Goal: Task Accomplishment & Management: Use online tool/utility

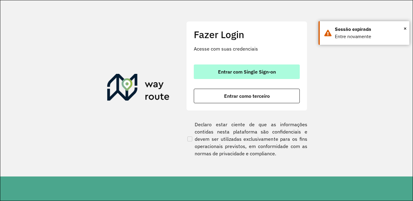
click at [240, 72] on span "Entrar com Single Sign-on" at bounding box center [247, 71] width 58 height 5
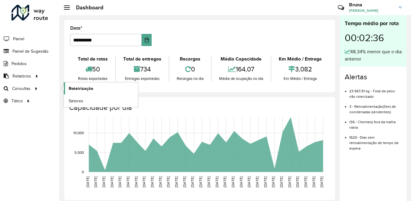
click at [76, 91] on span "Roteirização" at bounding box center [81, 88] width 25 height 6
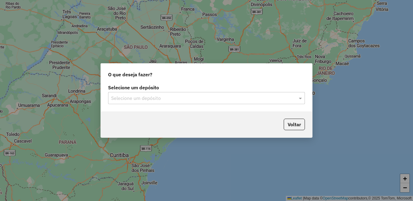
click at [256, 99] on input "text" at bounding box center [200, 98] width 179 height 7
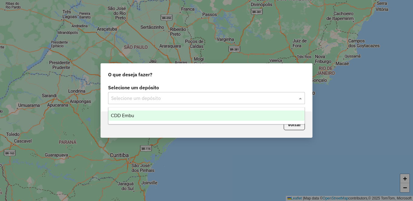
click at [177, 115] on div "CDD Embu" at bounding box center [206, 116] width 196 height 10
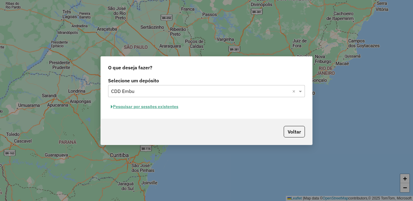
click at [153, 107] on button "Pesquisar por sessões existentes" at bounding box center [144, 106] width 73 height 9
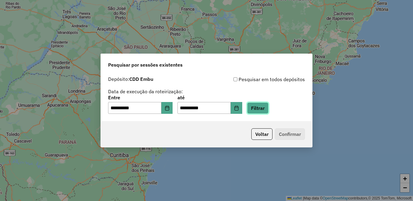
click at [269, 107] on button "Filtrar" at bounding box center [257, 108] width 21 height 12
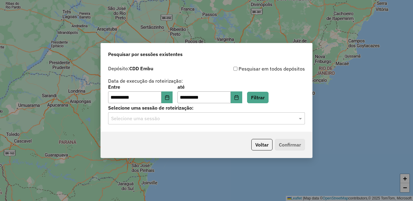
click at [186, 119] on input "text" at bounding box center [200, 118] width 179 height 7
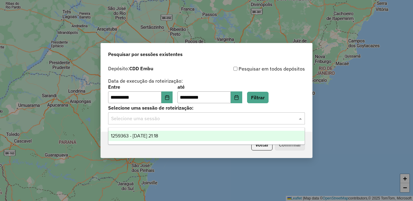
click at [158, 137] on span "1259363 - [DATE] 21:18" at bounding box center [134, 135] width 47 height 5
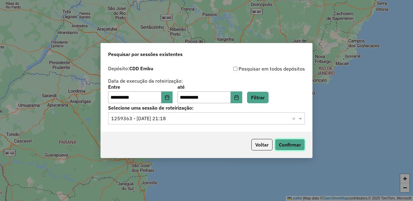
click at [284, 146] on button "Confirmar" at bounding box center [290, 145] width 30 height 12
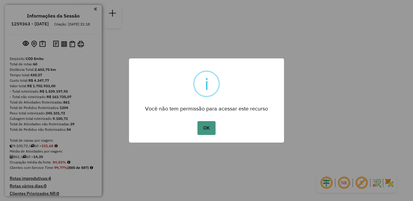
click at [214, 125] on button "OK" at bounding box center [206, 128] width 18 height 14
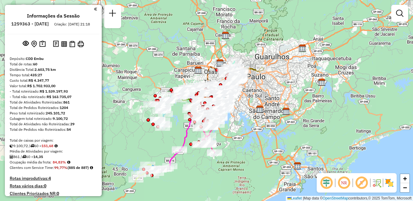
click at [344, 183] on em at bounding box center [344, 183] width 15 height 15
click at [362, 182] on em at bounding box center [361, 183] width 15 height 15
click at [392, 183] on img at bounding box center [390, 183] width 10 height 10
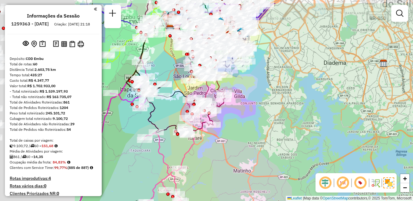
drag, startPoint x: 208, startPoint y: 81, endPoint x: 336, endPoint y: 105, distance: 130.8
click at [337, 105] on div "Janela de atendimento Grade de atendimento Capacidade Transportadoras Veículos …" at bounding box center [206, 100] width 413 height 201
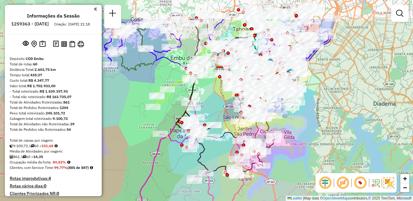
drag, startPoint x: 267, startPoint y: 110, endPoint x: 298, endPoint y: 124, distance: 33.6
click at [302, 149] on div "Janela de atendimento Grade de atendimento Capacidade Transportadoras Veículos …" at bounding box center [206, 100] width 413 height 201
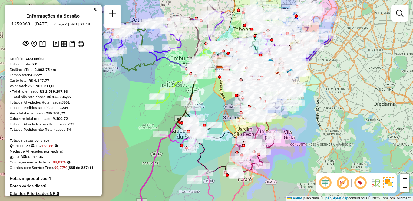
scroll to position [1407, 0]
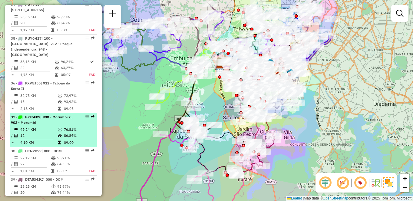
click at [58, 134] on icon at bounding box center [60, 136] width 5 height 4
select select "**********"
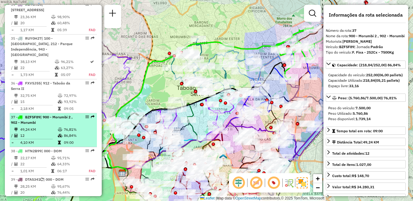
click at [29, 127] on td "49,24 KM" at bounding box center [39, 130] width 38 height 6
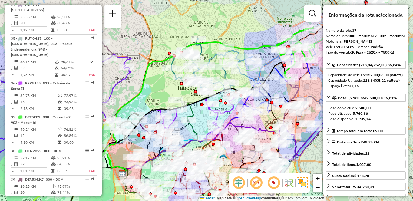
scroll to position [435, 0]
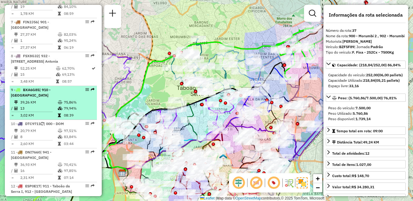
click at [66, 105] on td "75,86%" at bounding box center [79, 102] width 31 height 6
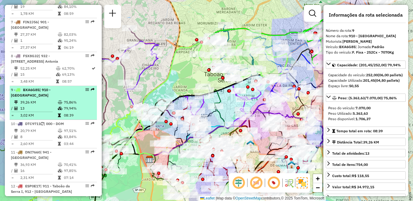
click at [85, 98] on div "9 - BXA6G85 | 910 - Parque Ipê" at bounding box center [53, 92] width 85 height 11
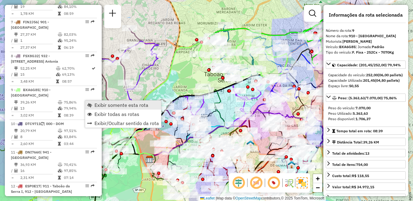
click at [122, 107] on span "Exibir somente esta rota" at bounding box center [121, 105] width 54 height 5
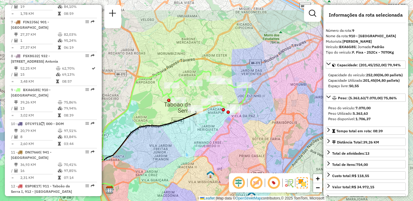
drag, startPoint x: 263, startPoint y: 99, endPoint x: 226, endPoint y: 129, distance: 48.7
click at [226, 129] on div "Janela de atendimento Grade de atendimento Capacidade Transportadoras Veículos …" at bounding box center [206, 100] width 413 height 201
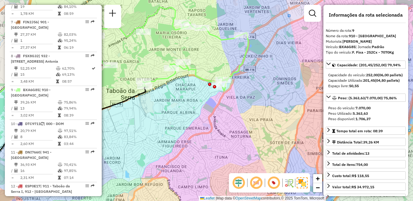
drag, startPoint x: 196, startPoint y: 97, endPoint x: 220, endPoint y: 94, distance: 23.9
click at [220, 94] on div "Rota 9 - Placa BXA6G85 97024471 - WEST BOI - CARNES E Janela de atendimento Gra…" at bounding box center [206, 100] width 413 height 201
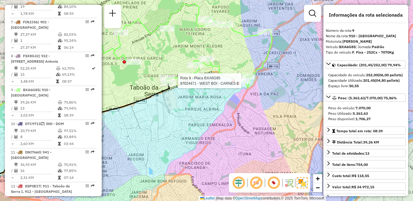
scroll to position [1774, 0]
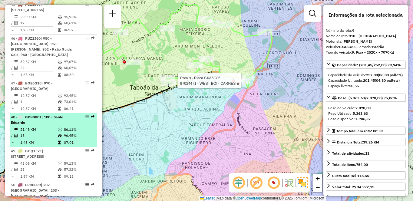
click at [46, 127] on td "21,48 KM" at bounding box center [39, 130] width 38 height 6
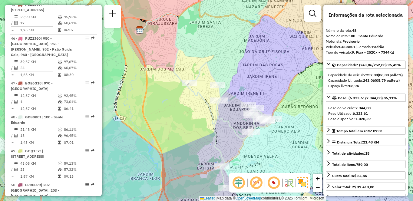
scroll to position [1915, 0]
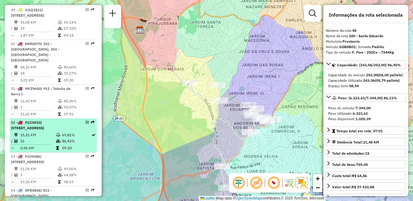
click at [34, 132] on td "15,31 KM" at bounding box center [38, 135] width 36 height 6
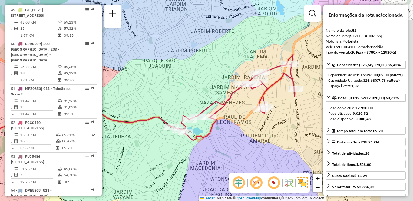
drag, startPoint x: 296, startPoint y: 133, endPoint x: 219, endPoint y: 135, distance: 76.9
click at [219, 135] on div "Janela de atendimento Grade de atendimento Capacidade Transportadoras Veículos …" at bounding box center [206, 100] width 413 height 201
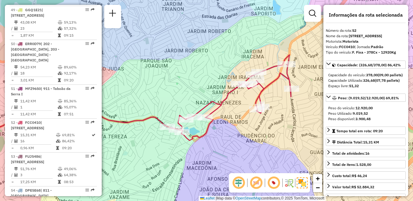
scroll to position [808, 0]
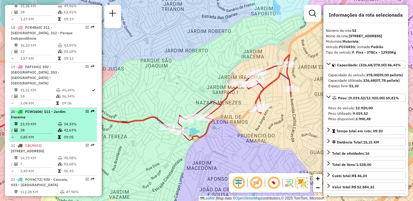
click at [79, 121] on td "34,33%" at bounding box center [79, 124] width 31 height 6
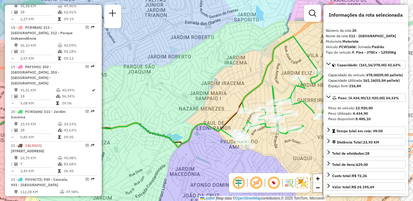
drag, startPoint x: 296, startPoint y: 129, endPoint x: 240, endPoint y: 125, distance: 56.2
click at [240, 125] on icon at bounding box center [295, 90] width 117 height 109
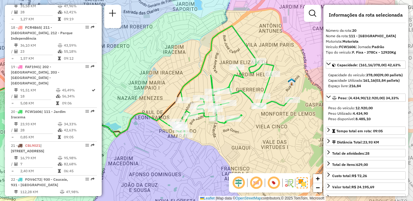
drag, startPoint x: 291, startPoint y: 125, endPoint x: 231, endPoint y: 114, distance: 60.6
click at [231, 114] on div "Janela de atendimento Grade de atendimento Capacidade Transportadoras Veículos …" at bounding box center [206, 100] width 413 height 201
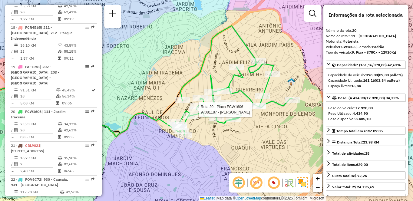
scroll to position [972, 0]
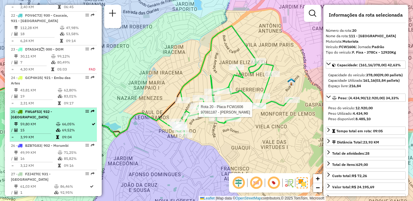
click at [53, 121] on td "59,80 KM" at bounding box center [38, 124] width 36 height 6
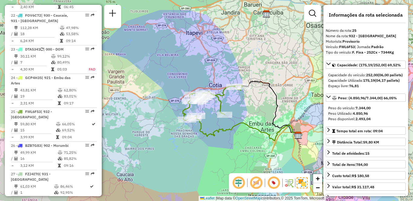
drag, startPoint x: 184, startPoint y: 125, endPoint x: 226, endPoint y: 112, distance: 43.3
click at [220, 120] on icon at bounding box center [248, 127] width 104 height 25
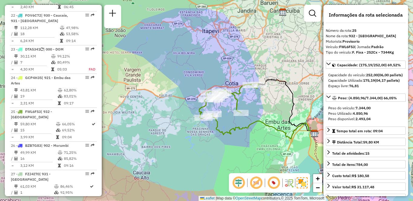
scroll to position [633, 0]
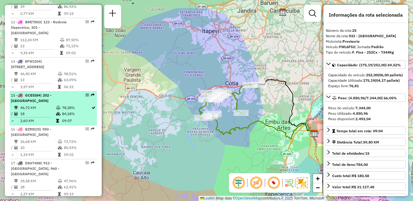
click at [28, 111] on td "46,72 KM" at bounding box center [38, 108] width 36 height 6
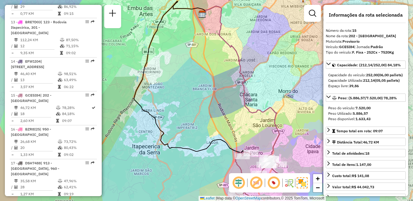
scroll to position [938, 0]
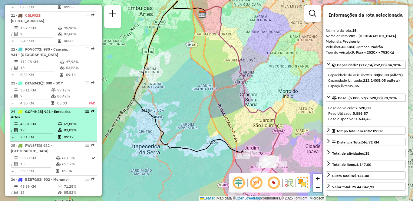
click at [34, 109] on li "24 - GCP4H35 | 921 - Embu das Artes 43,81 KM 62,80% / 19 83,01% = 2,31 KM 09:17" at bounding box center [53, 125] width 87 height 34
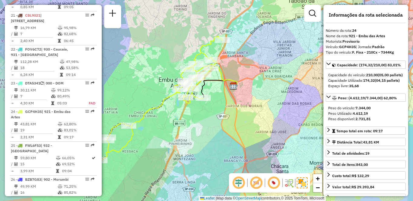
drag, startPoint x: 287, startPoint y: 131, endPoint x: 255, endPoint y: 128, distance: 32.5
click at [255, 128] on div "Janela de atendimento Grade de atendimento Capacidade Transportadoras Veículos …" at bounding box center [206, 100] width 413 height 201
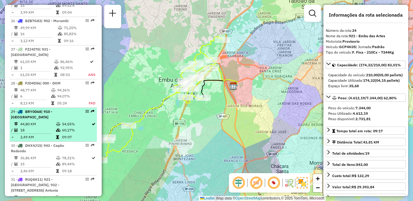
click at [15, 121] on td at bounding box center [17, 124] width 6 height 6
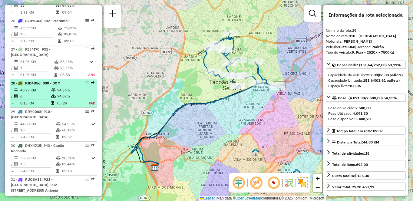
scroll to position [526, 0]
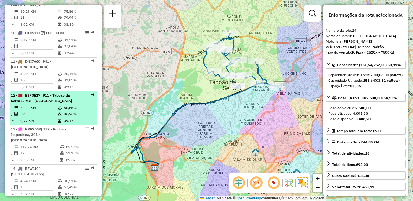
click at [40, 103] on span "| 911 - Taboão da Serra I, 912 - Taboão da Serra II" at bounding box center [41, 98] width 61 height 10
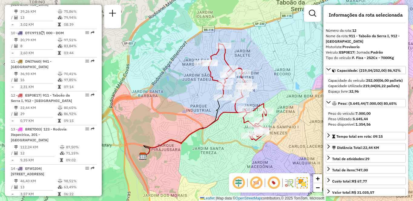
scroll to position [667, 0]
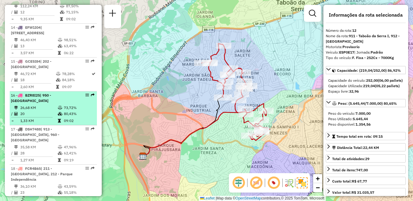
click at [69, 100] on div "16 - BZR8I25 | 950 - Jardim Germânia" at bounding box center [43, 98] width 64 height 11
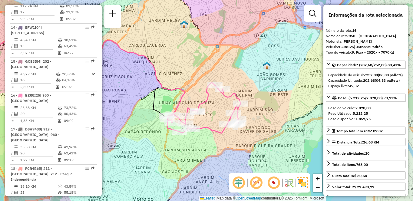
drag, startPoint x: 237, startPoint y: 145, endPoint x: 223, endPoint y: 143, distance: 14.1
click at [223, 143] on div "Janela de atendimento Grade de atendimento Capacidade Transportadoras Veículos …" at bounding box center [206, 100] width 413 height 201
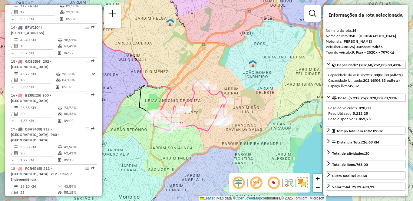
scroll to position [294, 0]
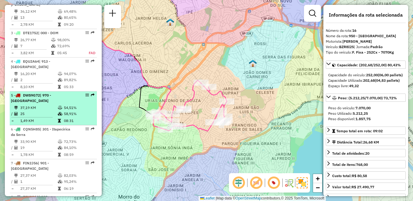
click at [54, 111] on td "37,19 KM" at bounding box center [39, 108] width 38 height 6
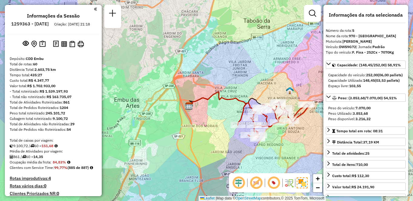
scroll to position [667, 0]
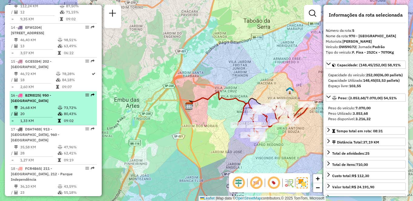
click at [59, 110] on td at bounding box center [61, 108] width 6 height 6
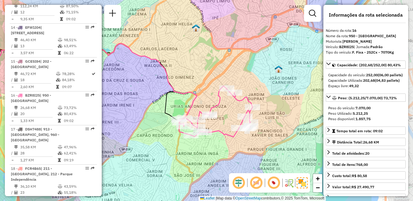
drag, startPoint x: 241, startPoint y: 107, endPoint x: 208, endPoint y: 103, distance: 33.3
click at [208, 103] on div "Janela de atendimento Grade de atendimento Capacidade Transportadoras Veículos …" at bounding box center [206, 100] width 413 height 201
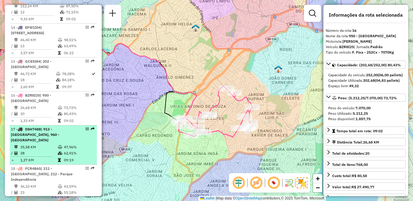
click at [83, 140] on div "17 - DSH7488 | 913 - Campo Limpo, 960 - Vila das Belezas" at bounding box center [53, 135] width 85 height 16
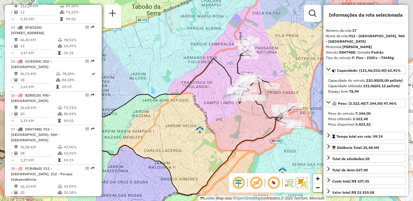
drag, startPoint x: 201, startPoint y: 128, endPoint x: 176, endPoint y: 136, distance: 26.6
click at [196, 134] on img at bounding box center [200, 130] width 8 height 8
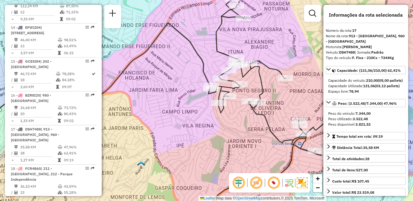
drag, startPoint x: 273, startPoint y: 84, endPoint x: 306, endPoint y: 84, distance: 33.0
click at [306, 84] on div "Janela de atendimento Grade de atendimento Capacidade Transportadoras Veículos …" at bounding box center [206, 100] width 413 height 201
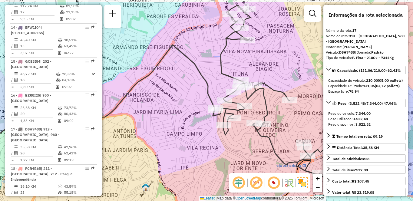
drag, startPoint x: 266, startPoint y: 46, endPoint x: 272, endPoint y: 90, distance: 44.7
click at [272, 90] on div "Janela de atendimento Grade de atendimento Capacidade Transportadoras Veículos …" at bounding box center [206, 100] width 413 height 201
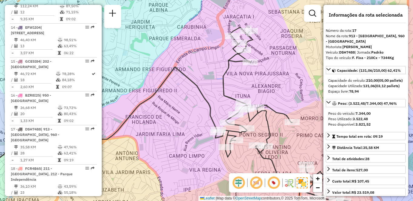
scroll to position [1808, 0]
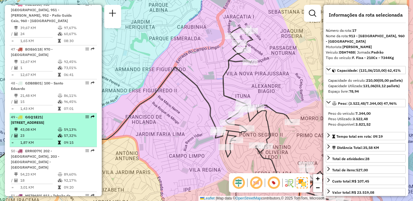
click at [58, 128] on icon at bounding box center [60, 130] width 5 height 4
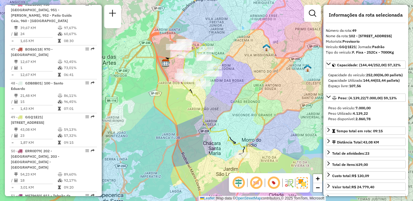
scroll to position [701, 0]
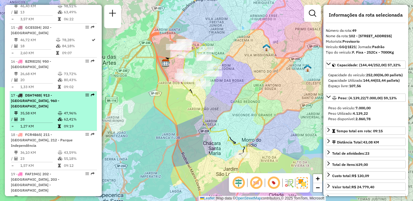
click at [51, 105] on span "| 913 - Campo Limpo, 960 - Vila das Belezas" at bounding box center [35, 100] width 48 height 15
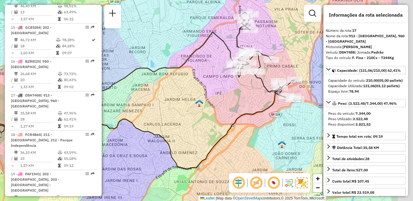
drag, startPoint x: 296, startPoint y: 109, endPoint x: 236, endPoint y: 99, distance: 60.4
click at [236, 99] on div "Janela de atendimento Grade de atendimento Capacidade Transportadoras Veículos …" at bounding box center [206, 100] width 413 height 201
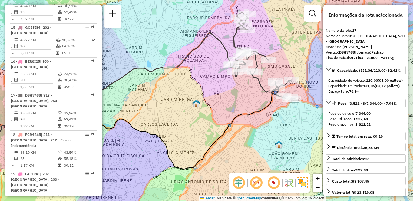
scroll to position [1808, 0]
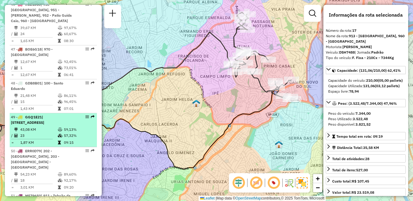
click at [36, 127] on td "43,08 KM" at bounding box center [39, 130] width 38 height 6
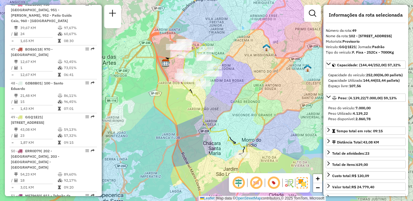
scroll to position [492, 0]
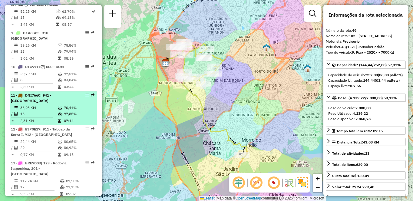
click at [58, 124] on td at bounding box center [61, 121] width 6 height 6
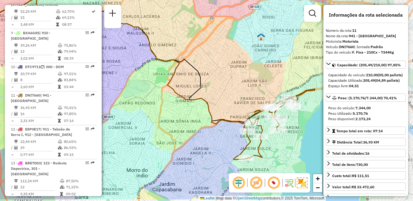
drag, startPoint x: 288, startPoint y: 131, endPoint x: 213, endPoint y: 101, distance: 81.0
click at [213, 101] on div "Janela de atendimento Grade de atendimento Capacidade Transportadoras Veículos …" at bounding box center [206, 100] width 413 height 201
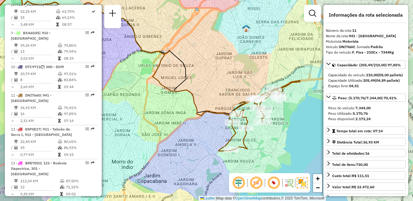
scroll to position [735, 0]
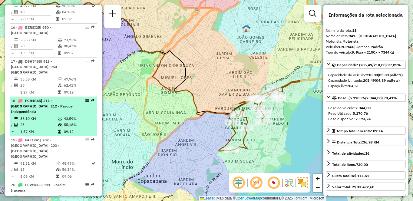
click at [61, 118] on icon at bounding box center [60, 119] width 5 height 4
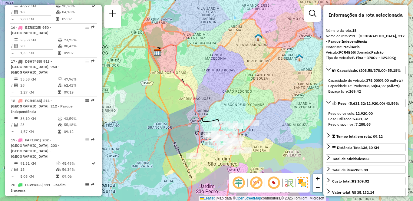
scroll to position [1006, 0]
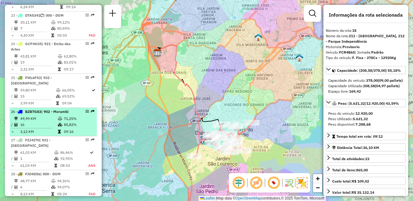
click at [58, 108] on li "26 - BZB7G83 | 902 - Morumbi 49,99 KM 71,25% / 16 85,82% = 3,12 KM 09:16" at bounding box center [53, 122] width 87 height 28
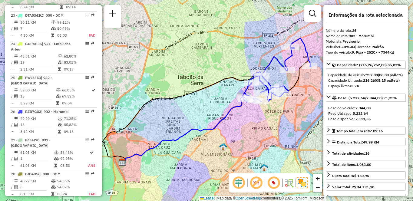
scroll to position [362, 0]
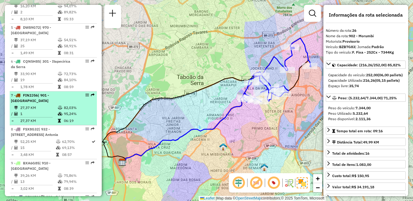
click at [46, 111] on td "27,37 KM" at bounding box center [39, 108] width 38 height 6
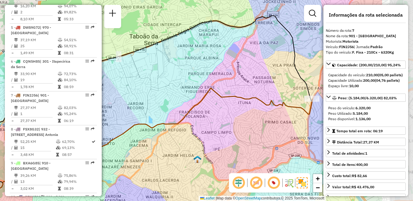
drag, startPoint x: 276, startPoint y: 119, endPoint x: 196, endPoint y: 123, distance: 80.0
click at [196, 123] on div "Janela de atendimento Grade de atendimento Capacidade Transportadoras Veículos …" at bounding box center [206, 100] width 413 height 201
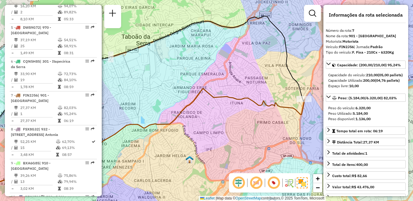
scroll to position [260, 0]
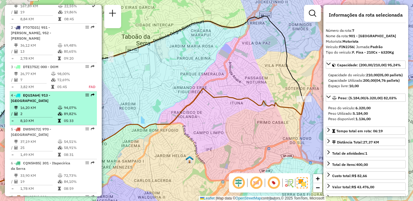
click at [26, 116] on td "2" at bounding box center [39, 114] width 38 height 6
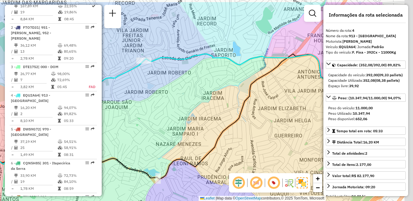
drag, startPoint x: 306, startPoint y: 127, endPoint x: 226, endPoint y: 153, distance: 84.6
click at [226, 153] on div "Janela de atendimento Grade de atendimento Capacidade Transportadoras Veículos …" at bounding box center [206, 100] width 413 height 201
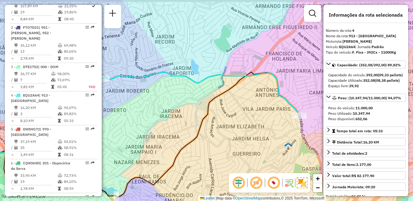
drag, startPoint x: 258, startPoint y: 82, endPoint x: 222, endPoint y: 94, distance: 38.0
click at [222, 94] on div "Janela de atendimento Grade de atendimento Capacidade Transportadoras Veículos …" at bounding box center [206, 100] width 413 height 201
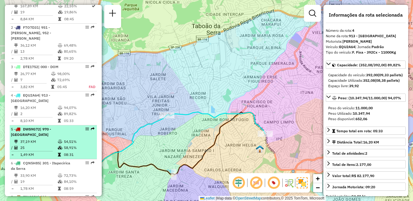
click at [25, 145] on td "37,19 KM" at bounding box center [39, 142] width 38 height 6
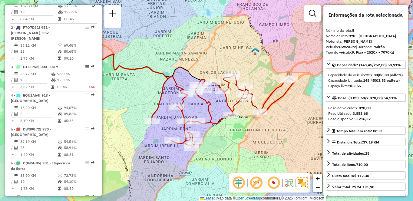
drag, startPoint x: 320, startPoint y: 121, endPoint x: 278, endPoint y: 121, distance: 42.1
click at [278, 121] on div "Janela de atendimento Grade de atendimento Capacidade Transportadoras Veículos …" at bounding box center [206, 100] width 413 height 201
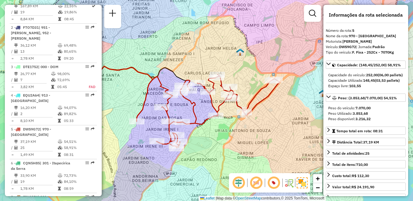
scroll to position [1249, 0]
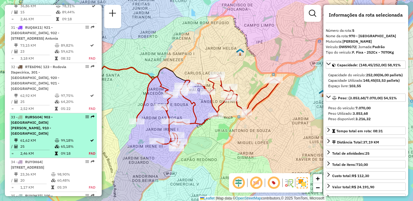
click at [58, 114] on div "33 - RUR5G04 | 903 - Parque Luiz Carlos Prestes, 910 - Parque Ipê" at bounding box center [43, 125] width 64 height 22
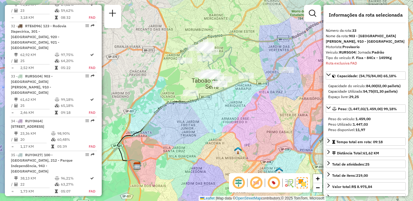
scroll to position [1341, 0]
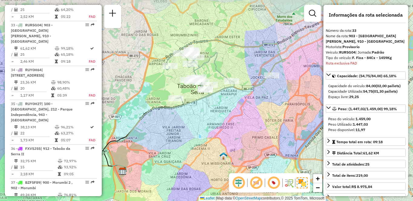
drag, startPoint x: 251, startPoint y: 126, endPoint x: 248, endPoint y: 128, distance: 3.5
click at [248, 128] on div "Janela de atendimento Grade de atendimento Capacidade Transportadoras Veículos …" at bounding box center [206, 100] width 413 height 201
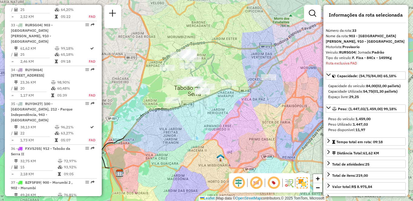
scroll to position [972, 0]
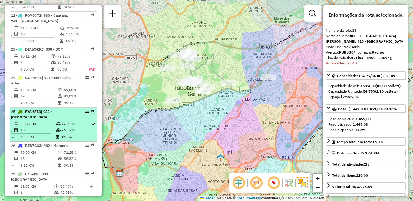
click at [45, 121] on td "59,80 KM" at bounding box center [38, 124] width 36 height 6
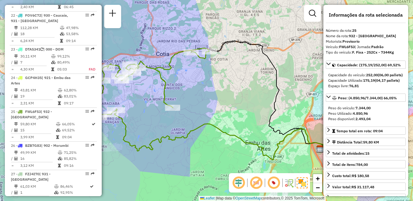
scroll to position [1774, 0]
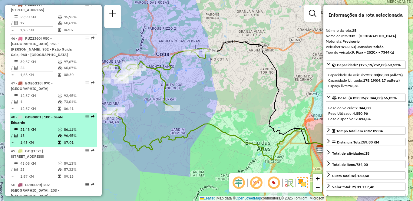
click at [58, 128] on icon at bounding box center [60, 130] width 5 height 4
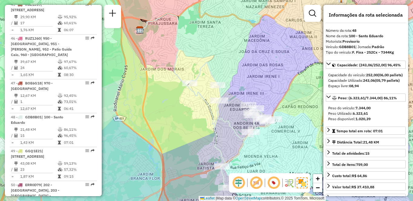
scroll to position [1651, 0]
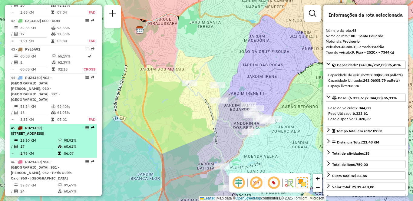
click at [36, 126] on span "| 100 - Santo Eduardo, 103 - Vila Regina, 111 - Jardim Iracema, 970 - Jardim Al…" at bounding box center [27, 131] width 33 height 10
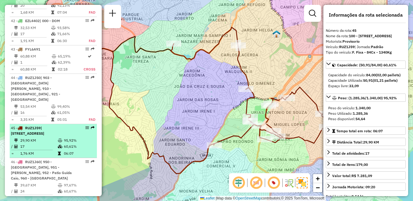
click at [44, 126] on span "| 100 - Santo Eduardo, 103 - Vila Regina, 111 - Jardim Iracema, 970 - Jardim Al…" at bounding box center [27, 131] width 33 height 10
click at [68, 137] on td "95,92%" at bounding box center [79, 140] width 31 height 6
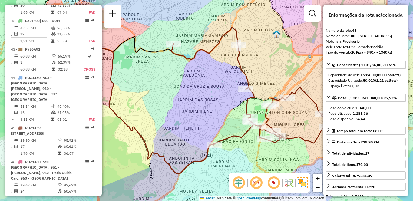
scroll to position [938, 0]
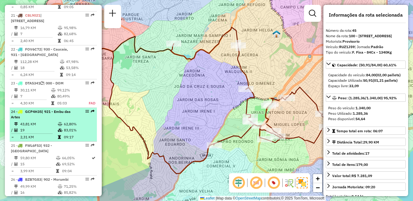
click at [48, 121] on td "43,81 KM" at bounding box center [39, 124] width 38 height 6
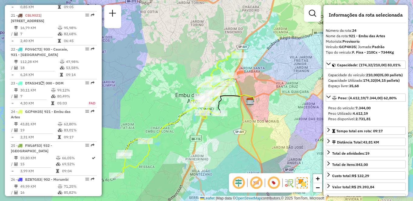
drag, startPoint x: 266, startPoint y: 114, endPoint x: 246, endPoint y: 126, distance: 22.7
click at [246, 126] on div "Janela de atendimento Grade de atendimento Capacidade Transportadoras Veículos …" at bounding box center [206, 100] width 413 height 201
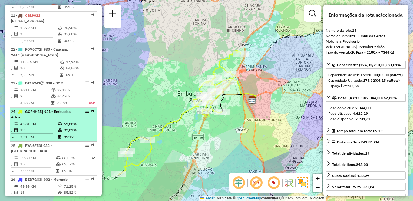
click at [27, 110] on li "24 - GCP4H35 | 921 - Embu das Artes 43,81 KM 62,80% / 19 83,01% = 2,31 KM 09:17" at bounding box center [53, 125] width 87 height 34
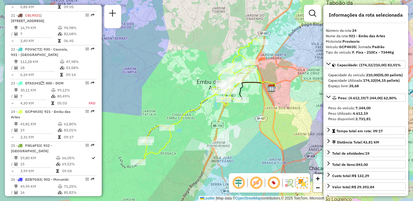
scroll to position [1131, 0]
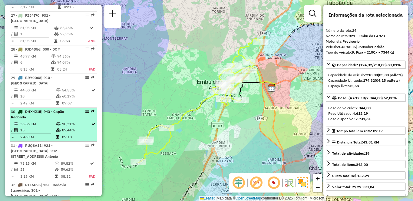
click at [59, 109] on span "| 943 - Capão Redondo" at bounding box center [37, 114] width 53 height 10
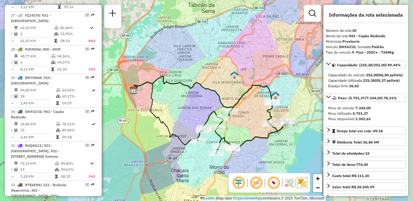
drag, startPoint x: 301, startPoint y: 146, endPoint x: 278, endPoint y: 138, distance: 24.5
click at [278, 138] on div "Janela de atendimento Grade de atendimento Capacidade Transportadoras Veículos …" at bounding box center [206, 100] width 413 height 201
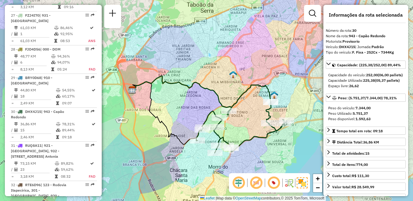
scroll to position [1949, 0]
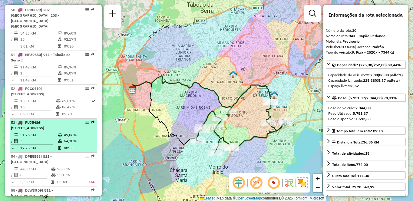
click at [49, 132] on td "51,76 KM" at bounding box center [39, 135] width 38 height 6
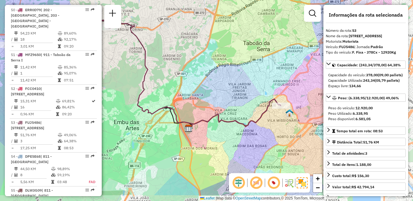
drag, startPoint x: 270, startPoint y: 139, endPoint x: 205, endPoint y: 99, distance: 76.7
click at [205, 99] on icon at bounding box center [144, 72] width 274 height 105
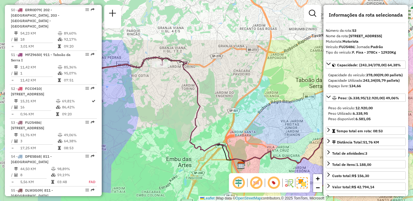
drag, startPoint x: 144, startPoint y: 124, endPoint x: 226, endPoint y: 171, distance: 93.9
click at [228, 184] on div "Janela de atendimento Grade de atendimento Capacidade Transportadoras Veículos …" at bounding box center [206, 100] width 413 height 201
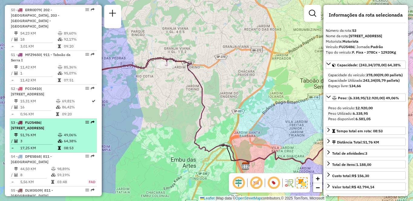
click at [40, 138] on td "3" at bounding box center [39, 141] width 38 height 6
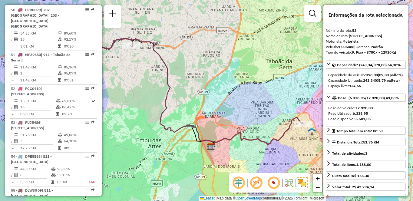
drag, startPoint x: 234, startPoint y: 94, endPoint x: 214, endPoint y: 89, distance: 20.3
click at [214, 89] on div "Janela de atendimento Grade de atendimento Capacidade Transportadoras Veículos …" at bounding box center [206, 100] width 413 height 201
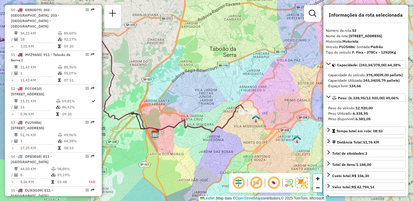
scroll to position [526, 0]
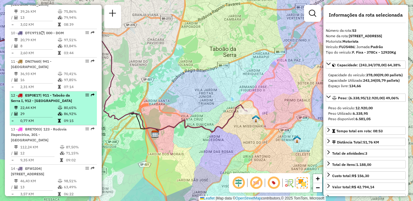
click at [71, 111] on td "80,65%" at bounding box center [79, 108] width 31 height 6
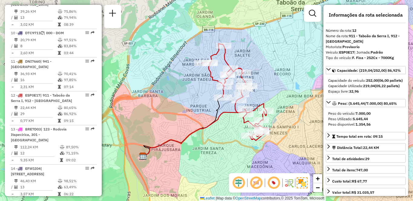
scroll to position [701, 0]
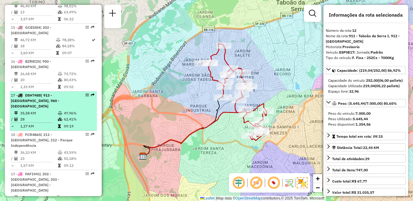
click at [62, 112] on tr "35,58 KM 47,96%" at bounding box center [53, 113] width 85 height 6
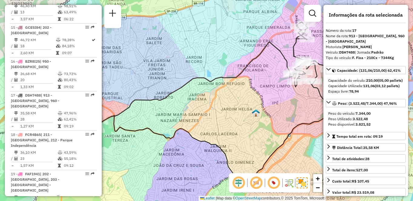
scroll to position [808, 0]
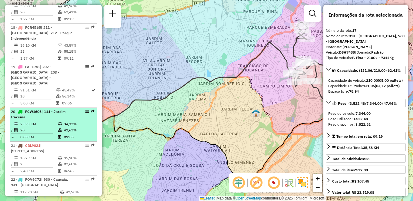
click at [60, 122] on icon at bounding box center [60, 124] width 5 height 4
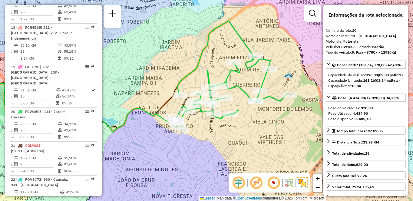
drag, startPoint x: 266, startPoint y: 121, endPoint x: 244, endPoint y: 119, distance: 22.5
click at [244, 119] on div "Janela de atendimento Grade de atendimento Capacidade Transportadoras Veículos …" at bounding box center [206, 100] width 413 height 201
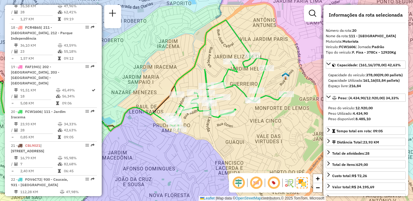
scroll to position [294, 0]
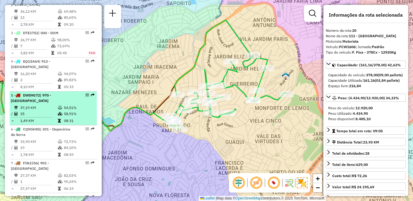
click at [70, 104] on div "5 - DWS9G72 | 970 - Jardim Alvorada" at bounding box center [43, 98] width 64 height 11
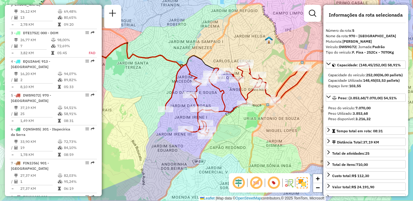
drag, startPoint x: 258, startPoint y: 138, endPoint x: 240, endPoint y: 127, distance: 21.6
click at [240, 127] on div "Janela de atendimento Grade de atendimento Capacidade Transportadoras Veículos …" at bounding box center [206, 100] width 413 height 201
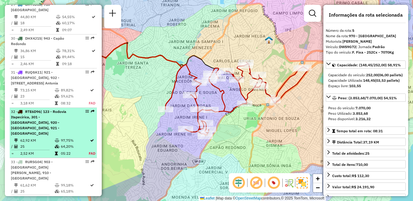
click at [44, 118] on div "32 - RTE6D96 | 123 - Rodovia Itapecirica, 301 - Itapecirica da Serra, 920 - Par…" at bounding box center [43, 122] width 64 height 27
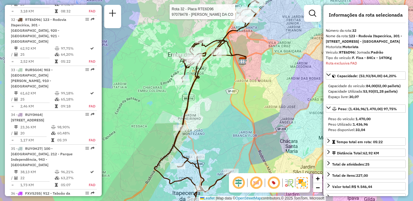
scroll to position [1165, 0]
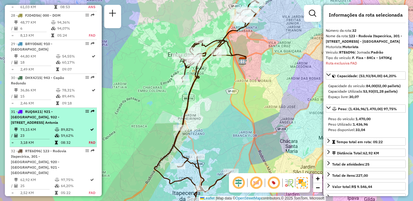
click at [71, 109] on div "31 - RUQ8A11 | 921 - Embu das Artes, 932 - Jardim Passárgada, 933 - Vila Santo …" at bounding box center [43, 117] width 64 height 16
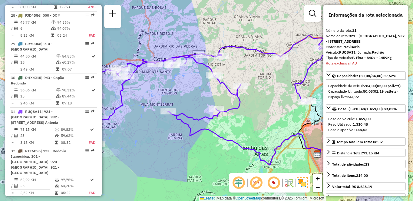
scroll to position [1257, 0]
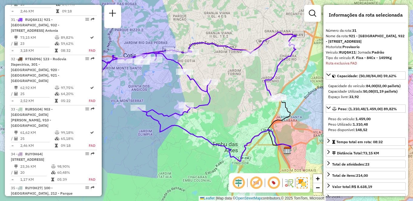
drag, startPoint x: 263, startPoint y: 120, endPoint x: 233, endPoint y: 117, distance: 30.2
click at [233, 117] on div "Janela de atendimento Grade de atendimento Capacidade Transportadoras Veículos …" at bounding box center [206, 100] width 413 height 201
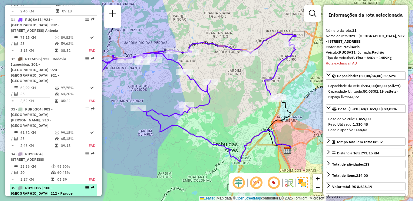
click at [36, 186] on span "| 100 - Santo Eduardo, 212 - Parque Independência, 943 - Capão Redondo" at bounding box center [42, 196] width 62 height 21
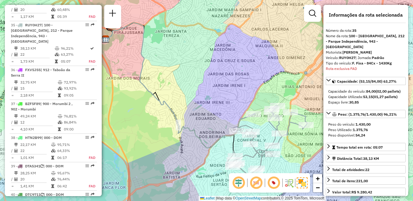
scroll to position [667, 0]
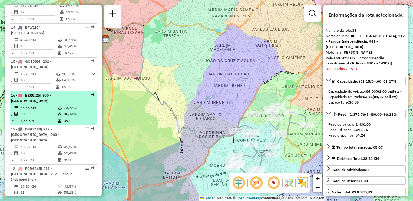
click at [51, 111] on td "26,68 KM" at bounding box center [39, 108] width 38 height 6
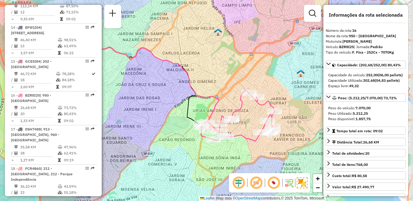
drag, startPoint x: 201, startPoint y: 122, endPoint x: 188, endPoint y: 120, distance: 13.0
click at [188, 120] on icon at bounding box center [109, 80] width 184 height 90
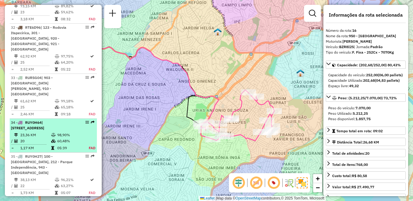
click at [44, 120] on span "| 100 - Santo Eduardo, 101 - Jardim Taima, 102 - Pirajussara, 103 - Vila Regina" at bounding box center [27, 125] width 33 height 10
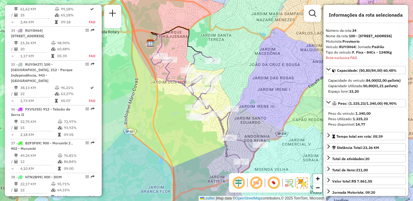
scroll to position [938, 0]
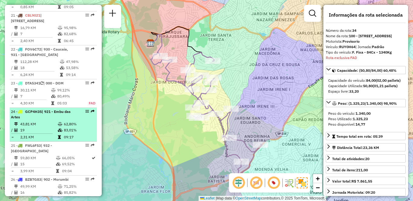
click at [72, 121] on td "62,80%" at bounding box center [79, 124] width 31 height 6
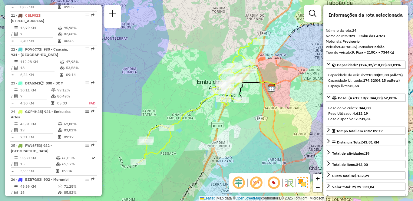
scroll to position [774, 0]
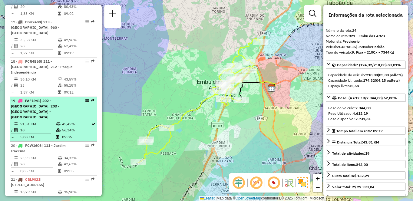
click at [36, 107] on span "| 202 - Jardim Aracati, 203 - Embu Guaçu - Itararé" at bounding box center [35, 108] width 48 height 21
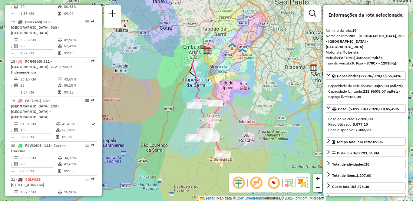
scroll to position [1097, 0]
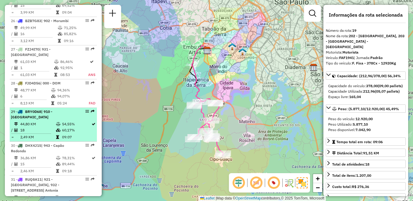
click at [45, 121] on td "44,80 KM" at bounding box center [38, 124] width 36 height 6
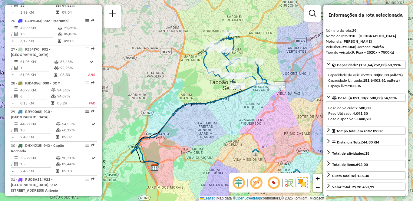
scroll to position [1651, 0]
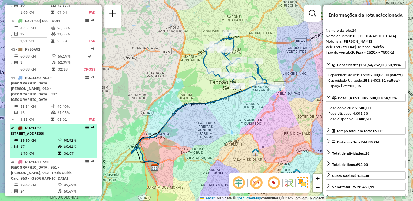
click at [36, 125] on div "45 - RUZ1J59 | 100 - Santo Eduardo, 103 - Vila Regina, 111 - Jardim Iracema, 97…" at bounding box center [43, 130] width 64 height 11
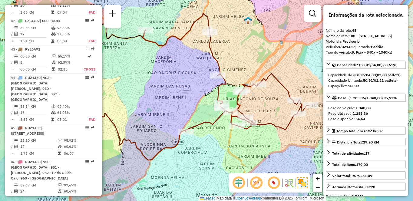
drag, startPoint x: 286, startPoint y: 147, endPoint x: 251, endPoint y: 131, distance: 38.2
click at [251, 131] on div "Janela de atendimento Grade de atendimento Capacidade Transportadoras Veículos …" at bounding box center [206, 100] width 413 height 201
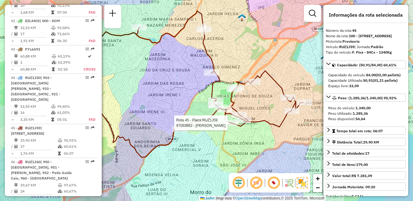
scroll to position [1915, 0]
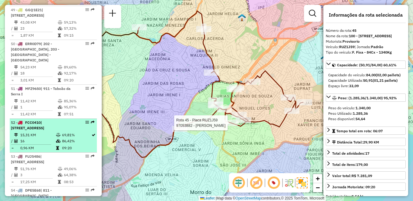
click at [40, 120] on div "52 - FCC0410 | 103 - Vila Regina, 111 - Jardim Iracema" at bounding box center [43, 125] width 64 height 11
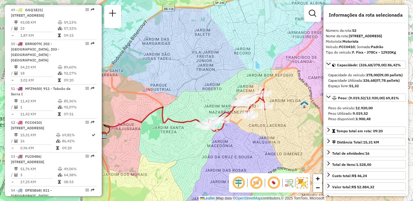
drag, startPoint x: 270, startPoint y: 143, endPoint x: 238, endPoint y: 142, distance: 32.1
click at [238, 142] on div "Janela de atendimento Grade de atendimento Capacidade Transportadoras Veículos …" at bounding box center [206, 100] width 413 height 201
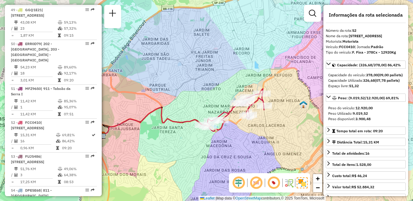
scroll to position [1131, 0]
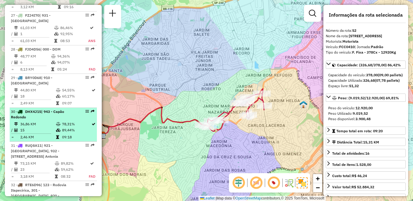
click at [48, 109] on div "30 - DHX4J15 | 943 - Capão Redondo" at bounding box center [43, 114] width 64 height 11
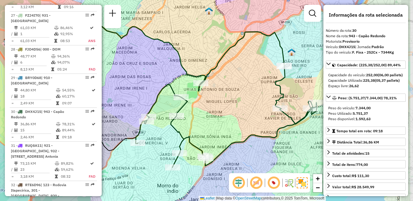
drag, startPoint x: 277, startPoint y: 145, endPoint x: 245, endPoint y: 138, distance: 32.7
click at [245, 138] on icon at bounding box center [226, 100] width 181 height 136
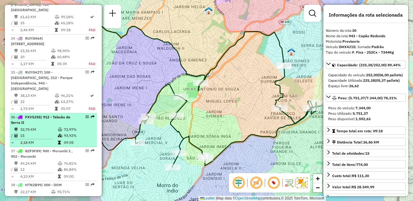
click at [72, 114] on div "36 - FXV5J55 | 912 - Taboão da Serra II" at bounding box center [43, 119] width 64 height 11
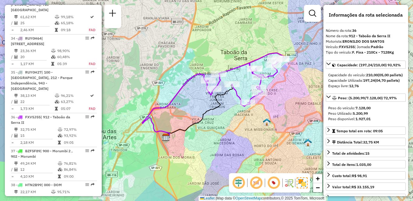
drag, startPoint x: 278, startPoint y: 128, endPoint x: 219, endPoint y: 132, distance: 59.8
click at [219, 132] on div "Janela de atendimento Grade de atendimento Capacidade Transportadoras Veículos …" at bounding box center [206, 100] width 413 height 201
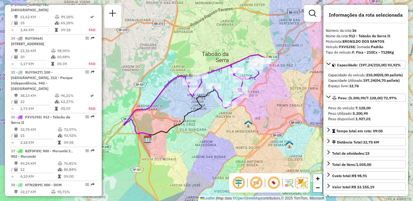
scroll to position [435, 0]
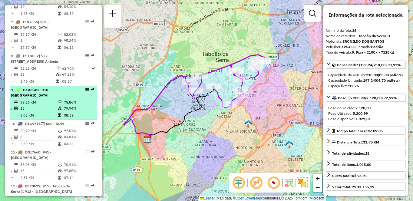
click at [64, 98] on div "9 - BXA6G85 | 910 - Parque Ipê" at bounding box center [43, 92] width 64 height 11
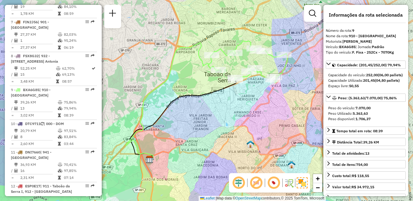
scroll to position [260, 0]
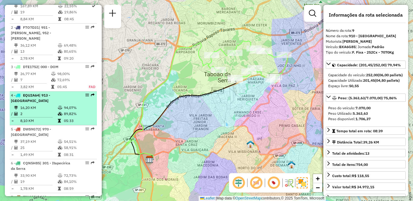
click at [49, 111] on td "16,20 KM" at bounding box center [39, 108] width 38 height 6
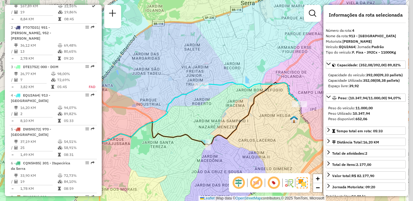
drag, startPoint x: 287, startPoint y: 114, endPoint x: 254, endPoint y: 119, distance: 34.0
click at [254, 119] on div "Janela de atendimento Grade de atendimento Capacidade Transportadoras Veículos …" at bounding box center [206, 100] width 413 height 201
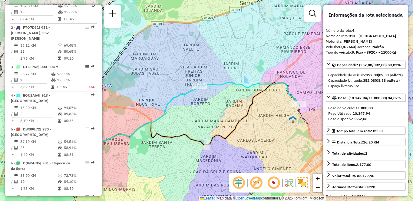
scroll to position [1651, 0]
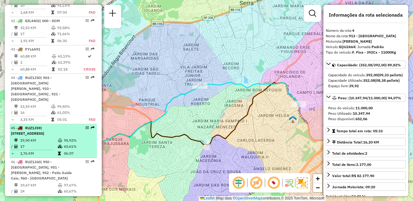
click at [62, 125] on div "45 - RUZ1J59 | 100 - Santo Eduardo, 103 - Vila Regina, 111 - Jardim Iracema, 97…" at bounding box center [43, 130] width 64 height 11
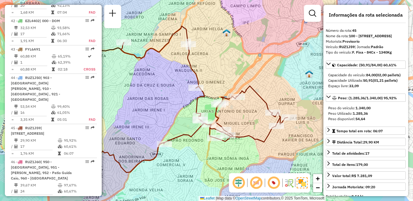
drag, startPoint x: 297, startPoint y: 150, endPoint x: 246, endPoint y: 149, distance: 50.9
click at [246, 149] on div "Janela de atendimento Grade de atendimento Capacidade Transportadoras Veículos …" at bounding box center [206, 100] width 413 height 201
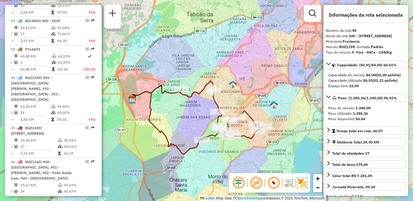
scroll to position [362, 0]
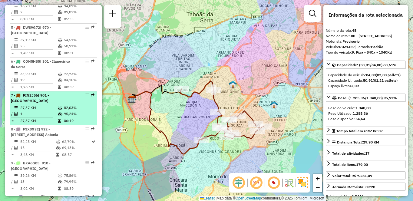
click at [54, 111] on td "27,37 KM" at bounding box center [39, 108] width 38 height 6
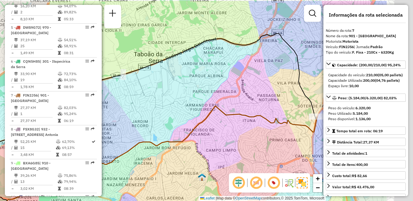
drag, startPoint x: 259, startPoint y: 106, endPoint x: 204, endPoint y: 116, distance: 55.8
click at [204, 116] on div "Janela de atendimento Grade de atendimento Capacidade Transportadoras Veículos …" at bounding box center [206, 100] width 413 height 201
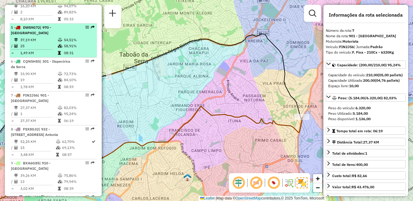
click at [37, 41] on li "5 - DWS9G72 | 970 - Jardim Alvorada 37,19 KM 54,51% / 25 58,91% = 1,49 KM 08:31" at bounding box center [53, 41] width 87 height 34
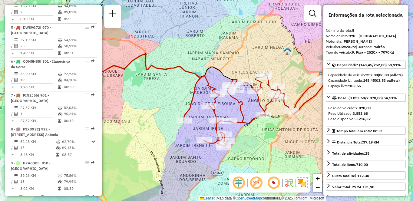
scroll to position [667, 0]
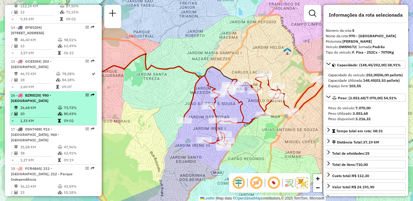
click at [46, 111] on td "26,68 KM" at bounding box center [39, 108] width 38 height 6
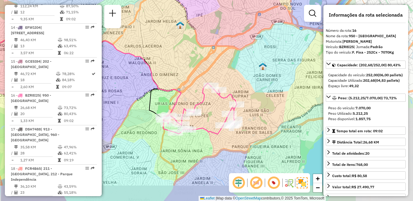
click at [193, 123] on div "Janela de atendimento Grade de atendimento Capacidade Transportadoras Veículos …" at bounding box center [206, 100] width 413 height 201
